Goal: Task Accomplishment & Management: Manage account settings

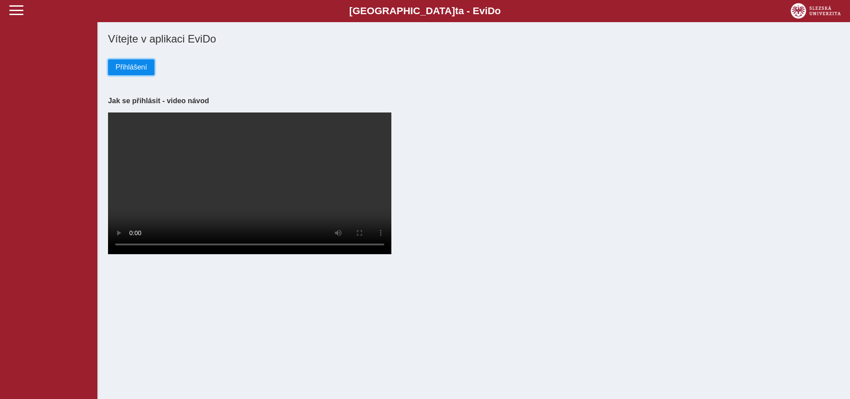
click at [126, 66] on span "Přihlášení" at bounding box center [131, 67] width 31 height 8
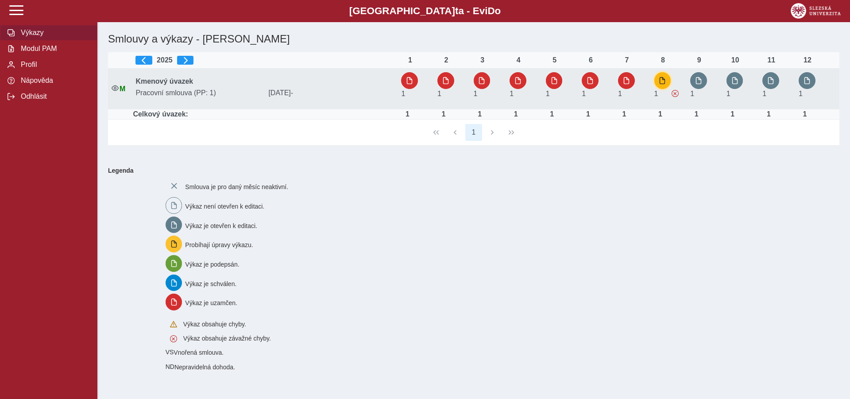
click at [664, 77] on span "button" at bounding box center [662, 80] width 7 height 7
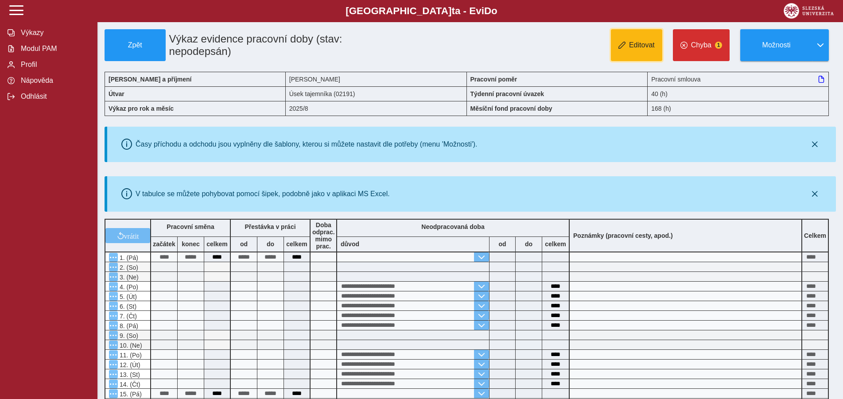
click at [643, 48] on span "Editovat" at bounding box center [642, 45] width 26 height 8
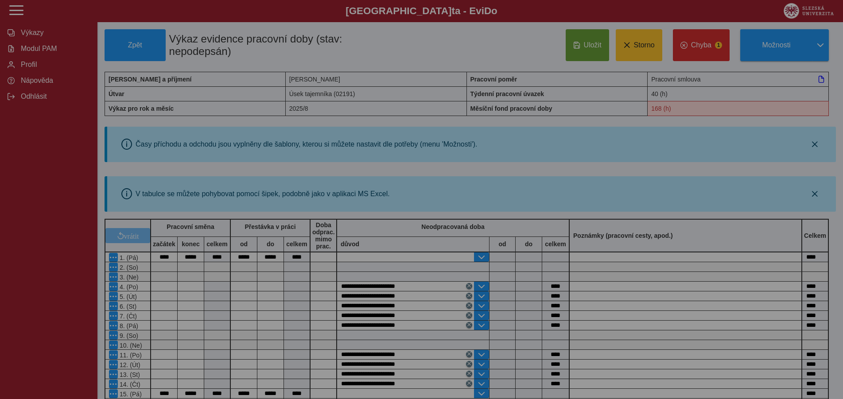
type input "**********"
type input "****"
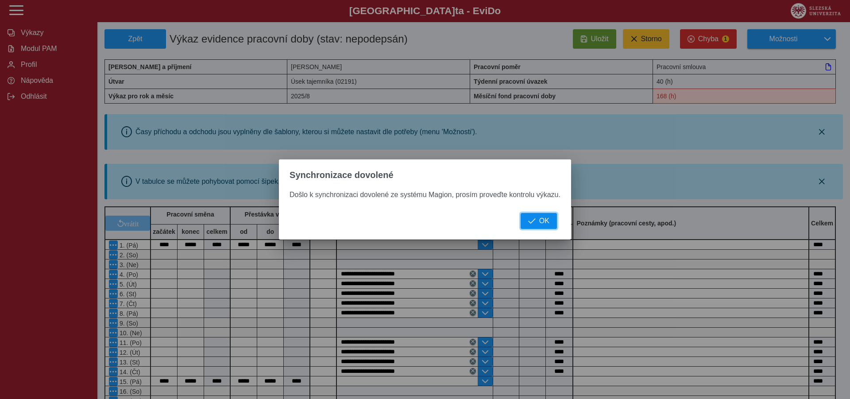
click at [539, 221] on button "OK" at bounding box center [539, 221] width 36 height 16
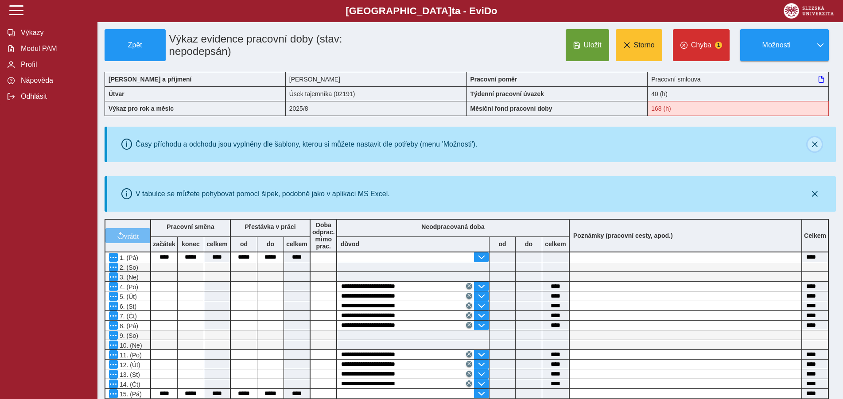
click at [815, 141] on button "button" at bounding box center [814, 144] width 14 height 14
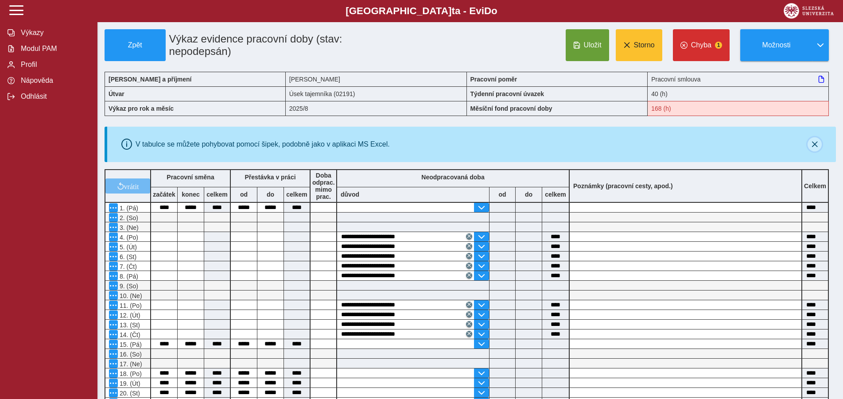
click at [815, 141] on button "button" at bounding box center [814, 144] width 14 height 14
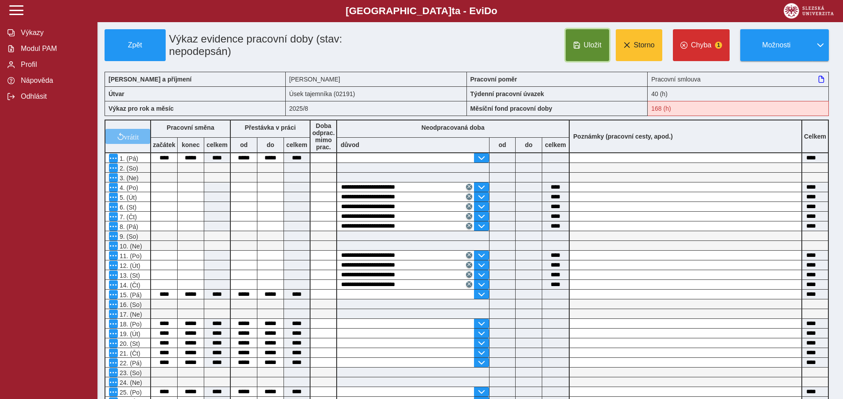
click at [597, 43] on span "Uložit" at bounding box center [593, 45] width 18 height 8
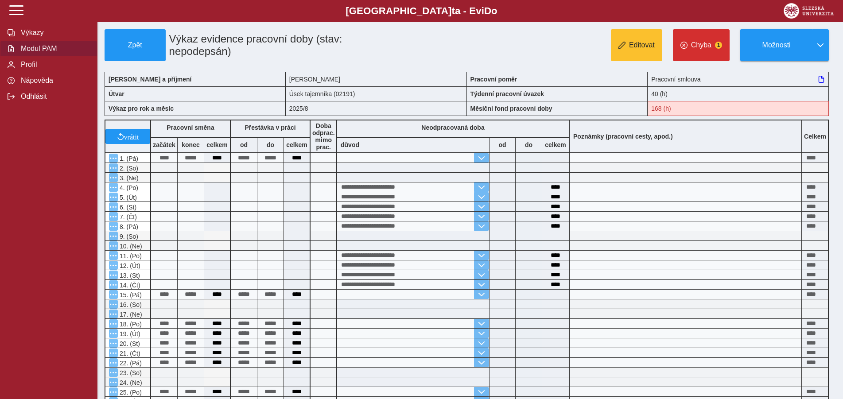
click at [41, 53] on span "Modul PAM" at bounding box center [54, 49] width 72 height 8
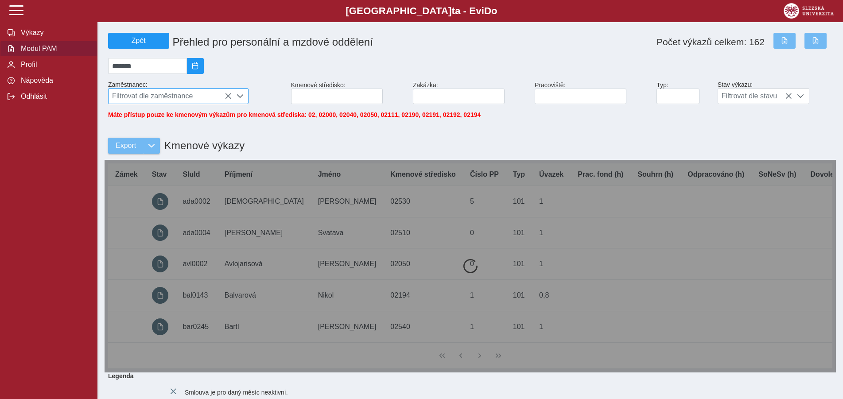
click at [128, 97] on span "Filtrovat dle zaměstnance" at bounding box center [169, 96] width 123 height 15
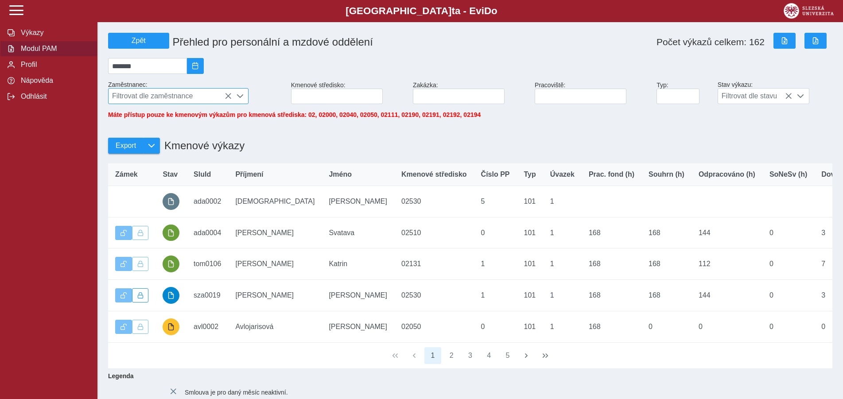
scroll to position [5, 36]
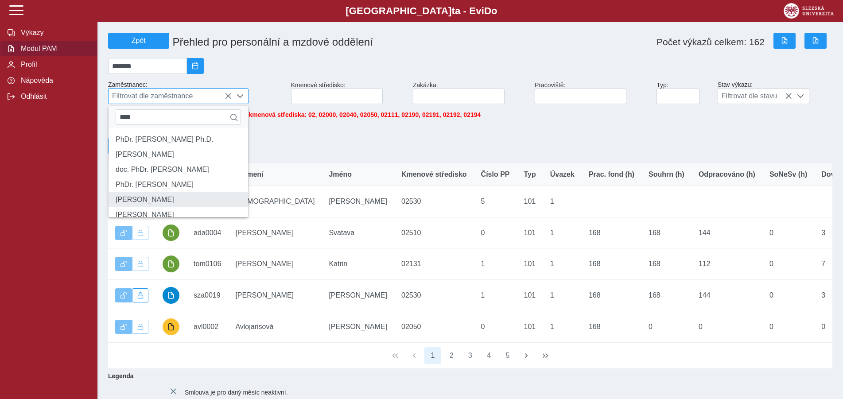
type input "****"
click at [160, 207] on li "[PERSON_NAME]" at bounding box center [177, 199] width 139 height 15
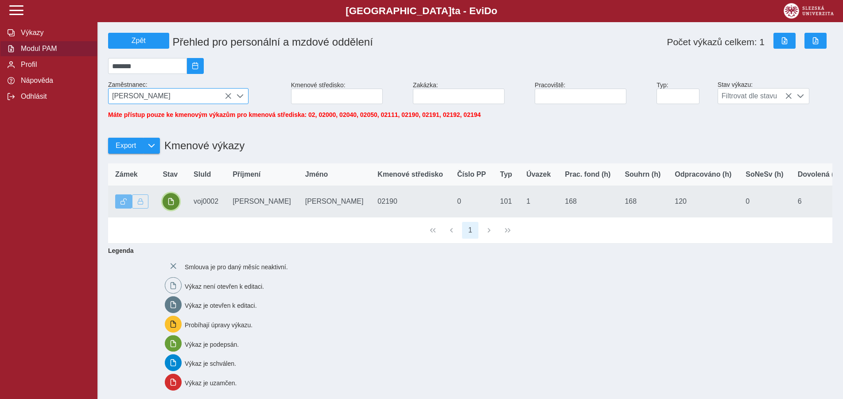
click at [168, 205] on span "button" at bounding box center [170, 201] width 7 height 7
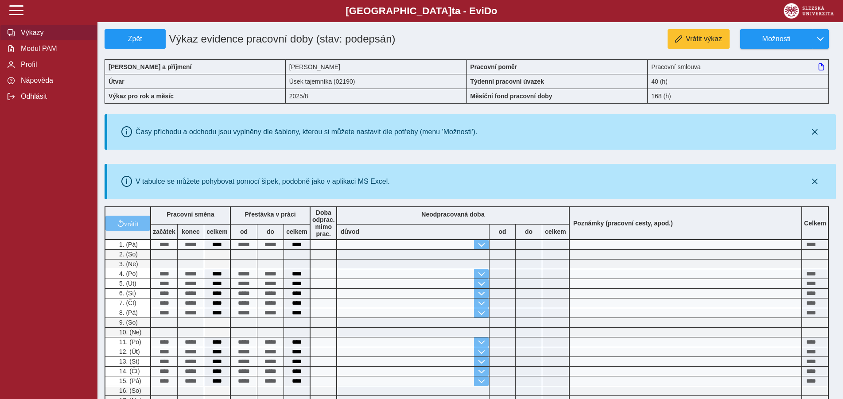
click at [23, 37] on span "Výkazy" at bounding box center [54, 33] width 72 height 8
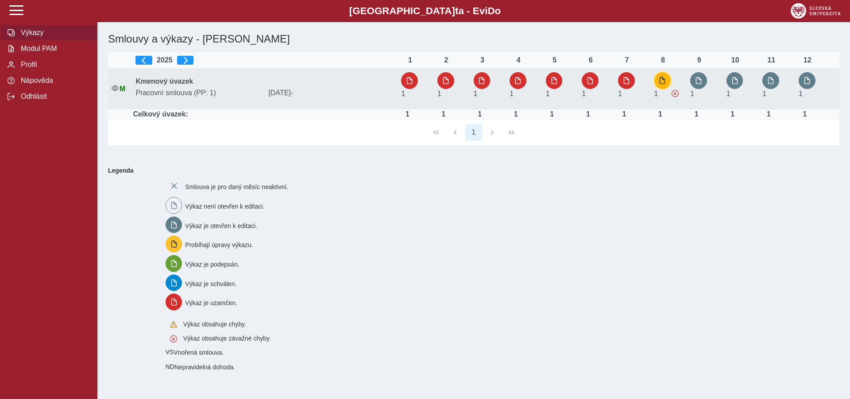
click at [665, 80] on span "button" at bounding box center [662, 80] width 7 height 7
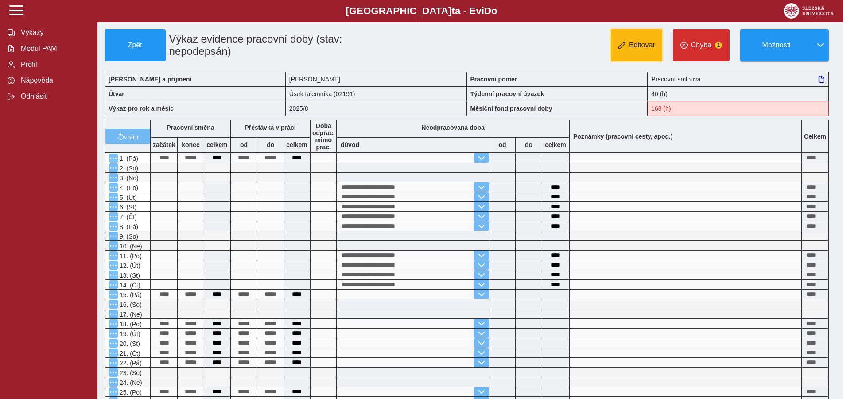
click at [646, 40] on button "Editovat" at bounding box center [636, 45] width 51 height 32
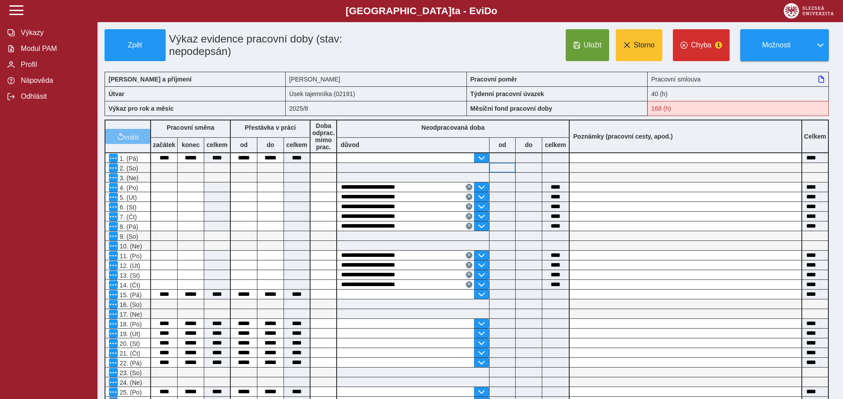
scroll to position [181, 0]
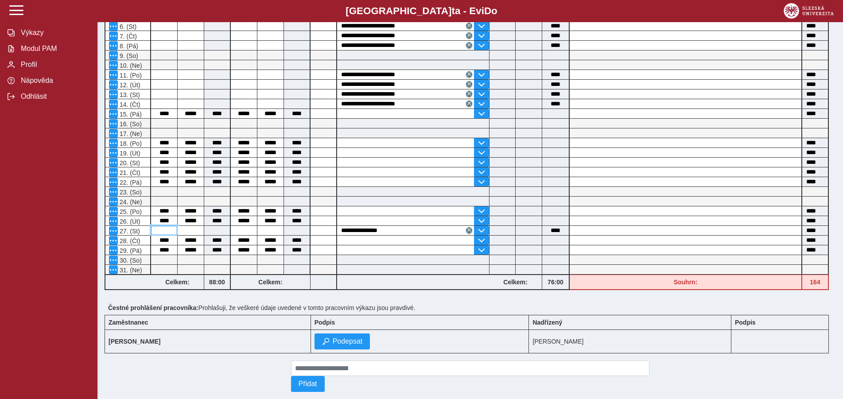
click at [159, 235] on input at bounding box center [164, 230] width 26 height 9
type input "****"
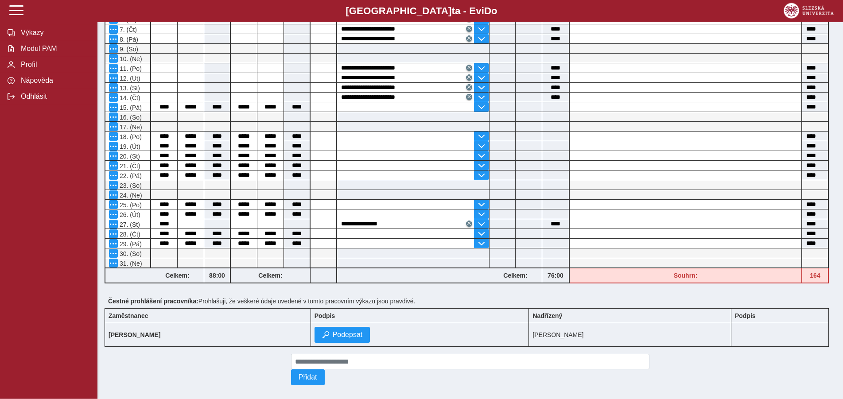
scroll to position [204, 0]
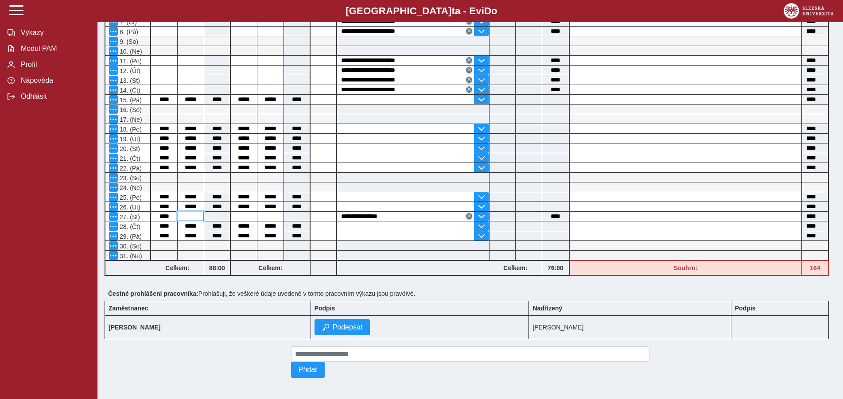
click at [197, 212] on input at bounding box center [191, 216] width 26 height 9
type input "*****"
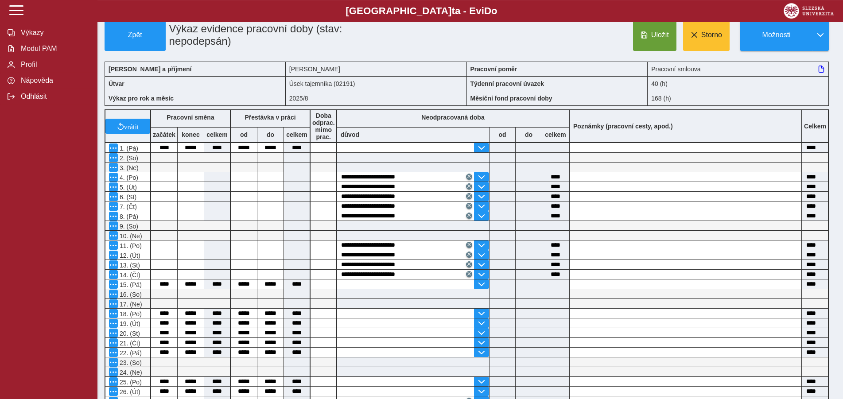
scroll to position [0, 0]
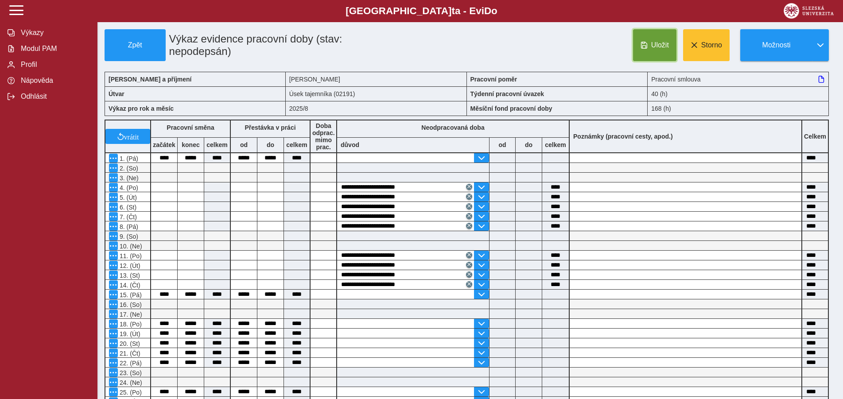
click at [658, 40] on button "Uložit" at bounding box center [654, 45] width 43 height 32
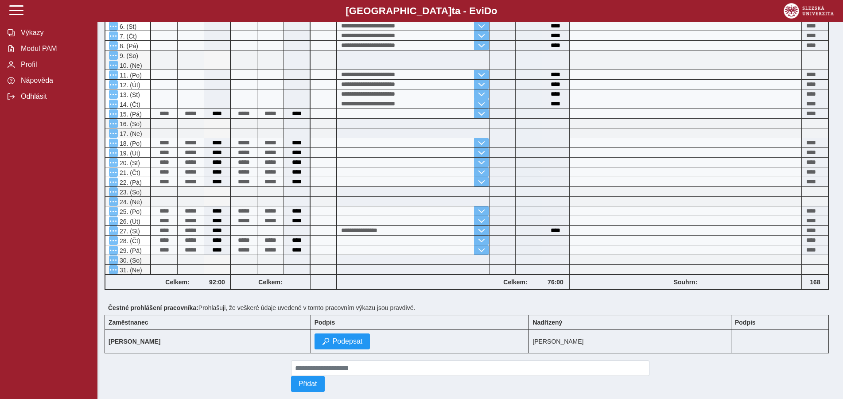
scroll to position [204, 0]
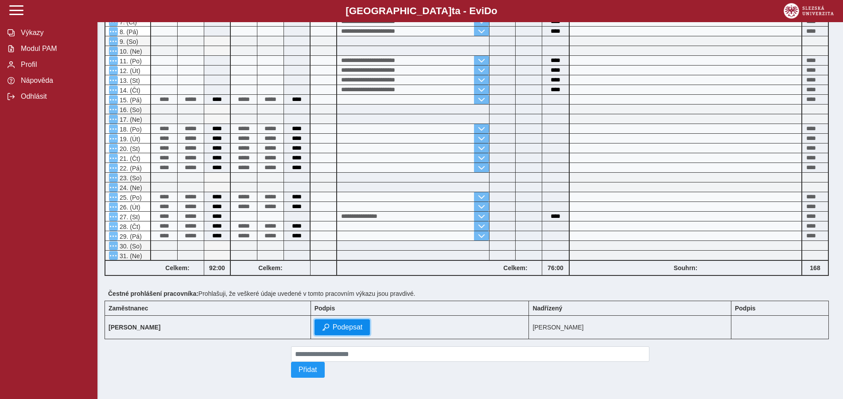
click at [333, 323] on span "Podepsat" at bounding box center [348, 327] width 30 height 8
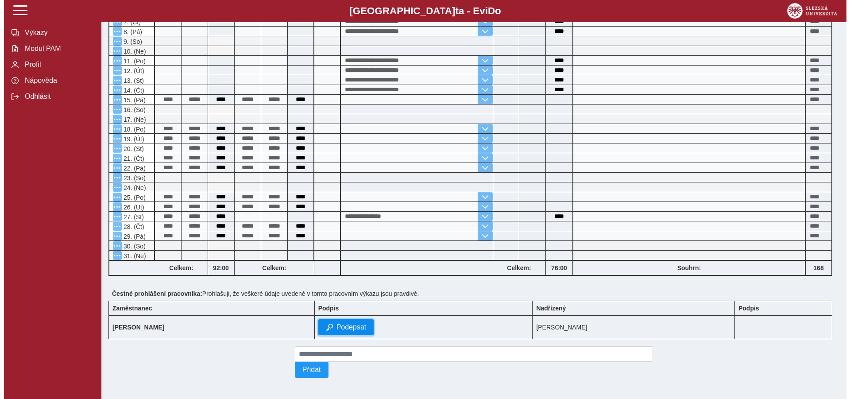
scroll to position [191, 0]
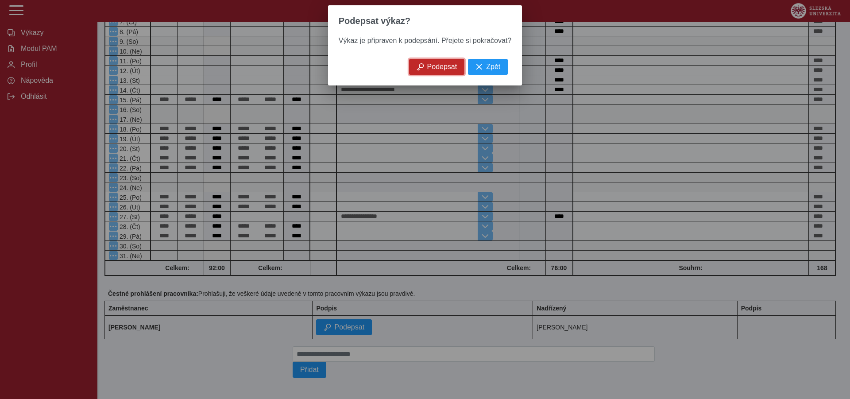
click at [443, 69] on span "Podepsat" at bounding box center [442, 67] width 30 height 8
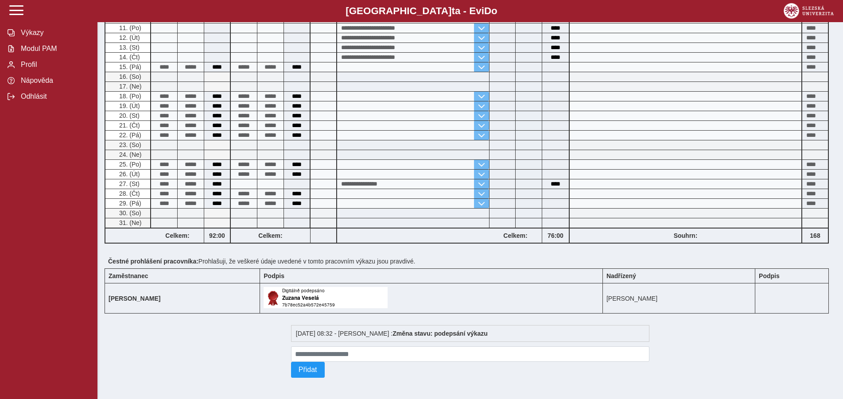
scroll to position [0, 0]
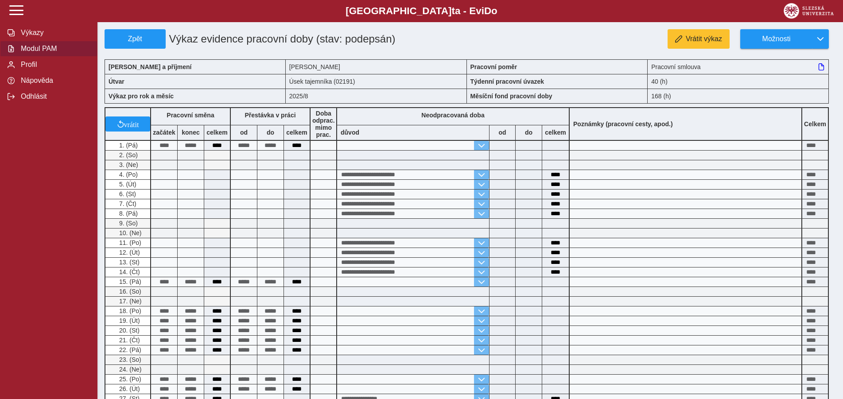
click at [35, 53] on span "Modul PAM" at bounding box center [54, 49] width 72 height 8
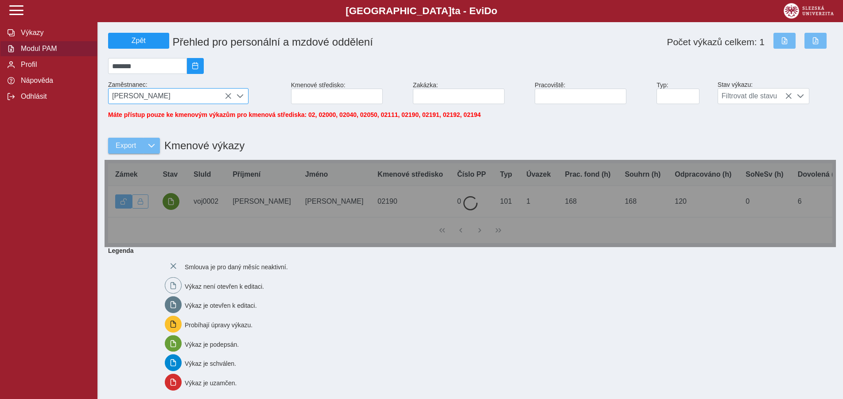
click at [227, 99] on icon at bounding box center [227, 96] width 7 height 7
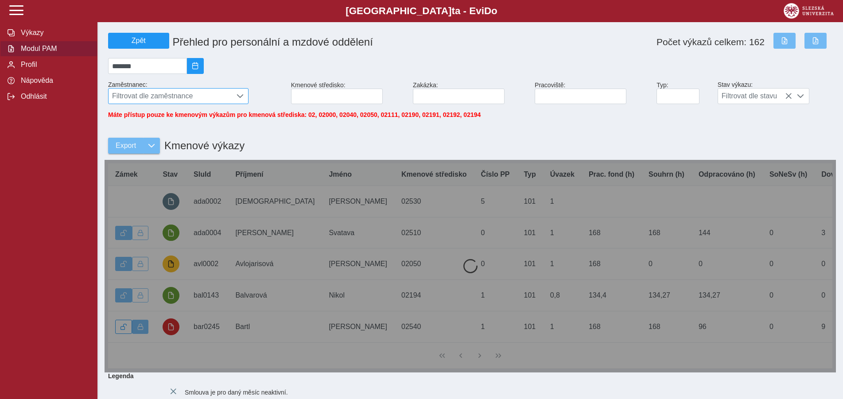
click at [183, 98] on span "Filtrovat dle zaměstnance" at bounding box center [169, 96] width 123 height 15
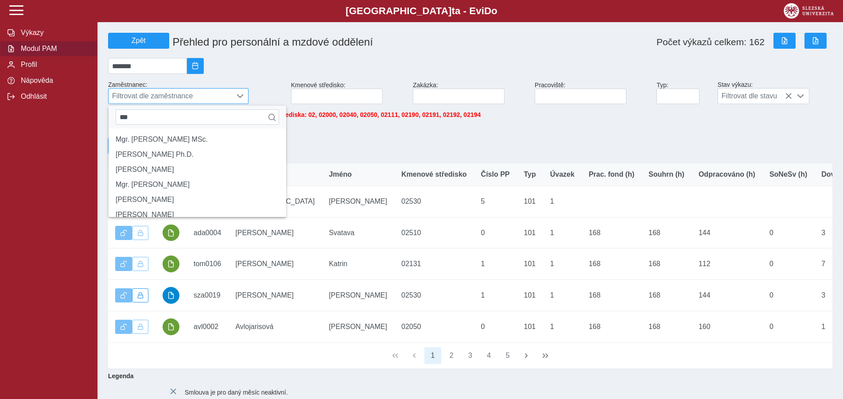
scroll to position [5, 36]
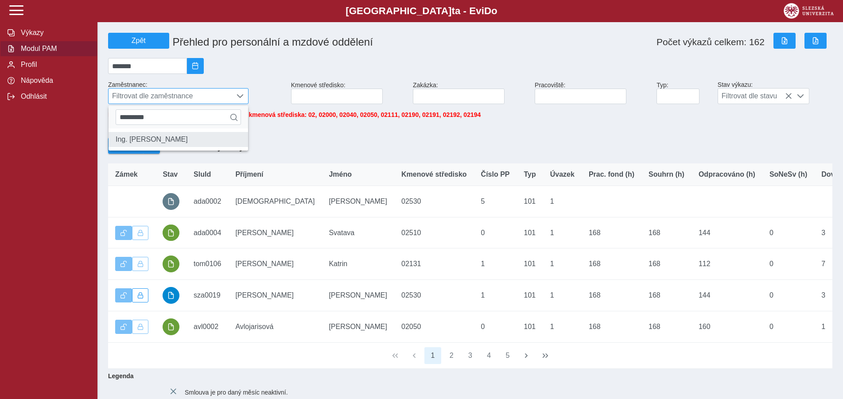
type input "*********"
click at [157, 145] on li "Ing. [PERSON_NAME]" at bounding box center [177, 139] width 139 height 15
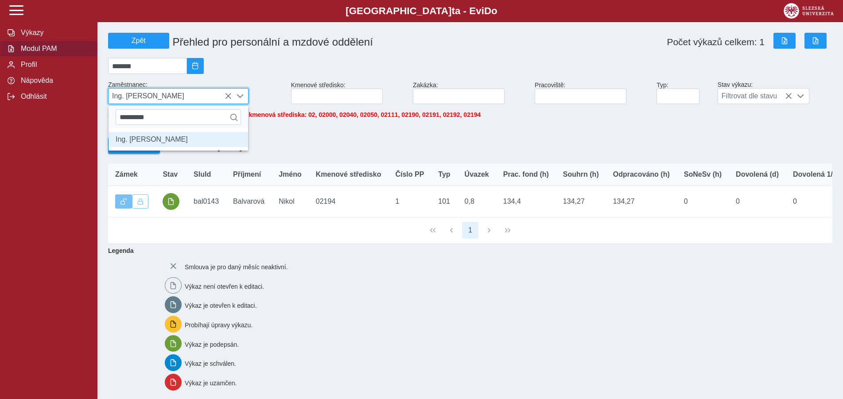
scroll to position [5, 36]
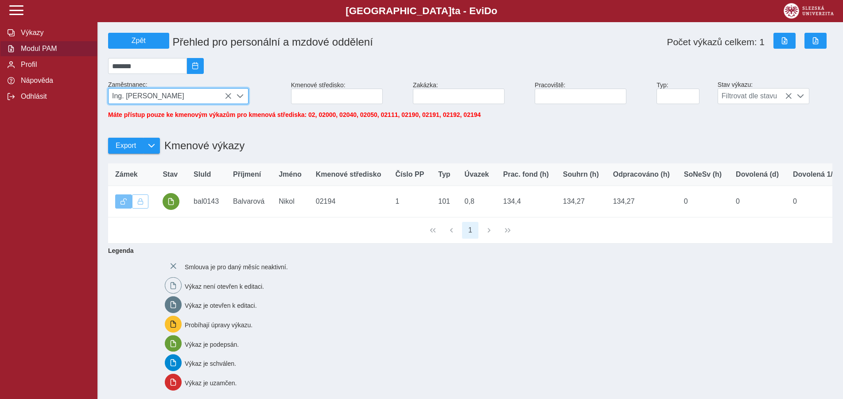
click at [225, 95] on span "Ing. [PERSON_NAME]" at bounding box center [169, 96] width 123 height 15
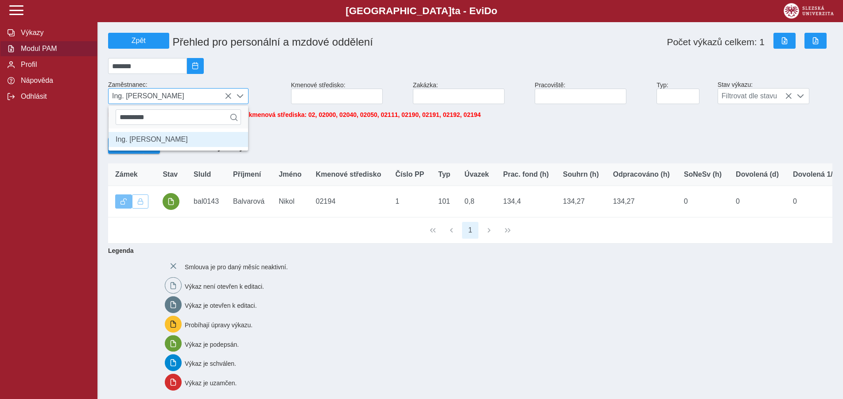
scroll to position [5, 36]
type input "*"
type input "**********"
click at [148, 144] on li "[PERSON_NAME]" at bounding box center [177, 139] width 139 height 15
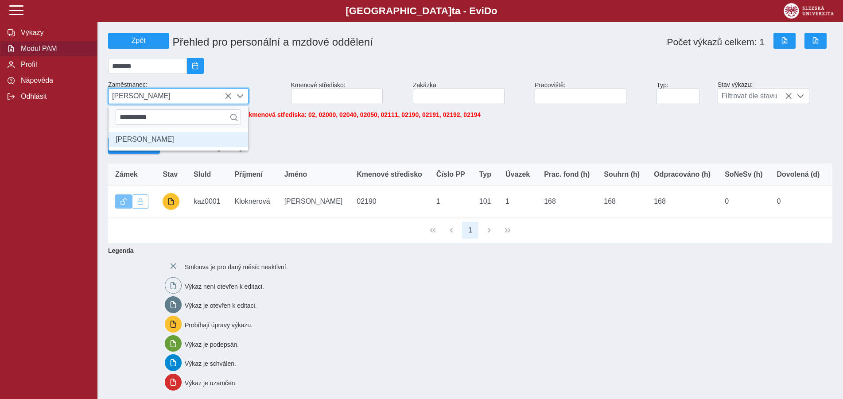
scroll to position [5, 36]
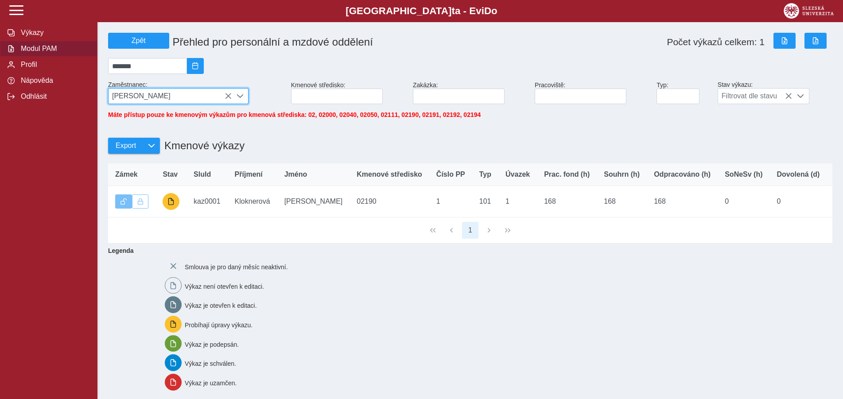
click at [227, 97] on icon at bounding box center [227, 96] width 7 height 7
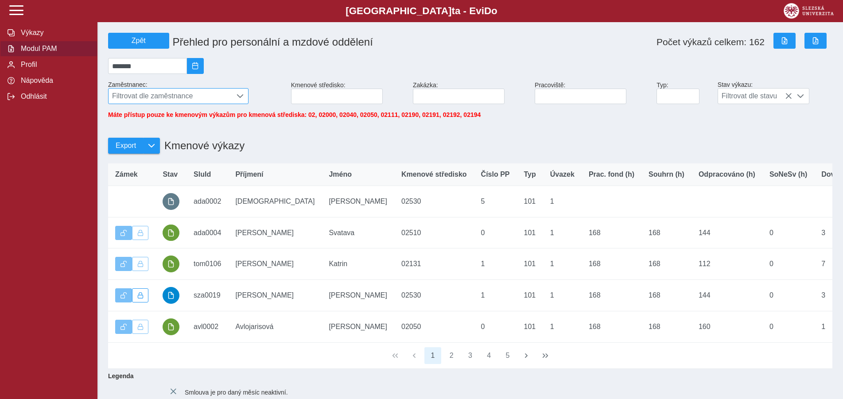
click at [151, 98] on span "Filtrovat dle zaměstnance" at bounding box center [169, 96] width 123 height 15
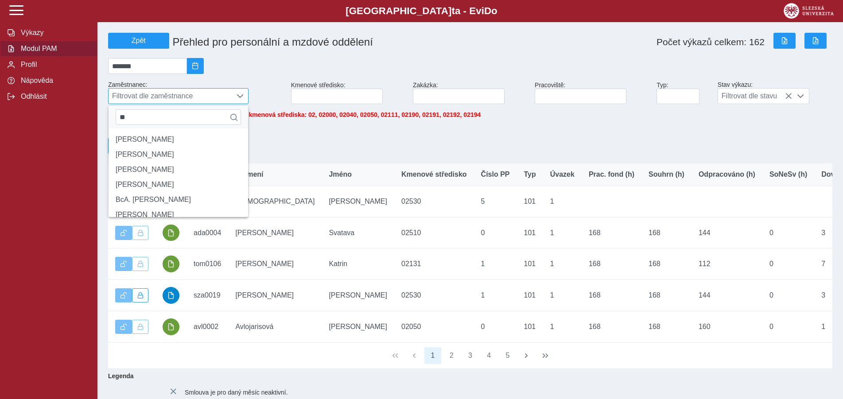
type input "*"
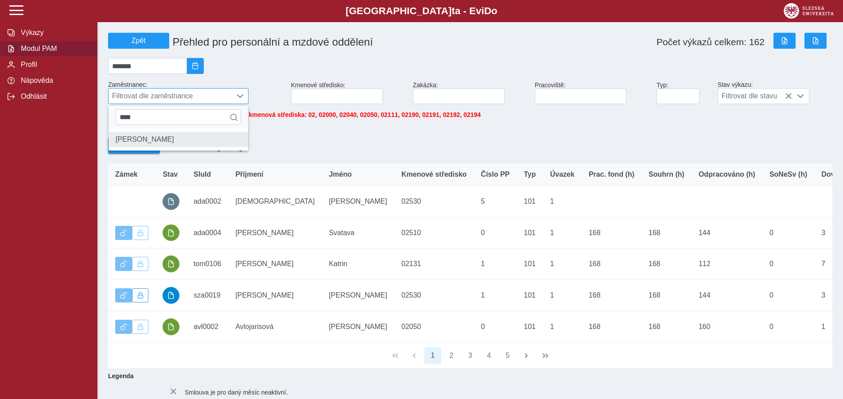
type input "****"
click at [130, 142] on li "[PERSON_NAME]" at bounding box center [177, 139] width 139 height 15
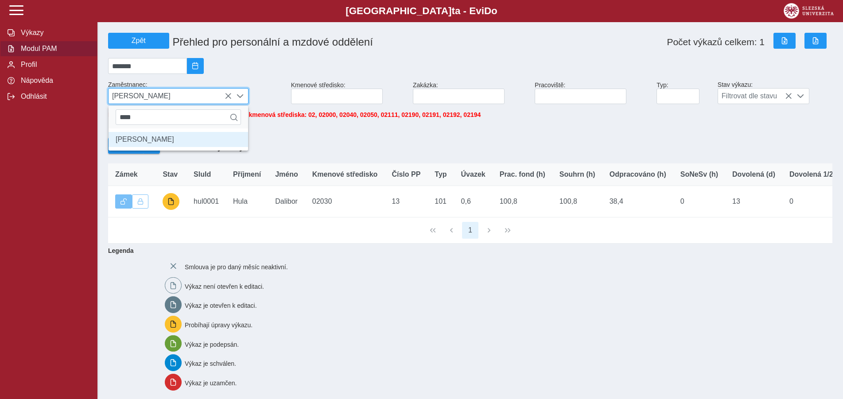
scroll to position [5, 36]
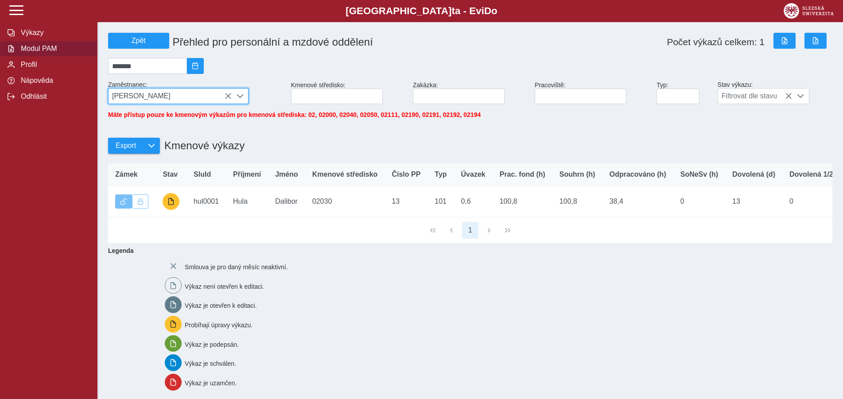
click at [225, 96] on span "[PERSON_NAME]" at bounding box center [169, 96] width 123 height 15
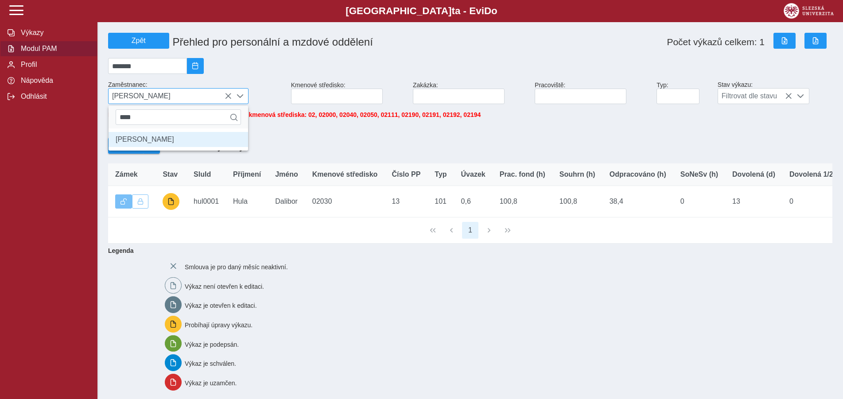
scroll to position [5, 36]
click at [228, 99] on icon at bounding box center [227, 96] width 7 height 7
